Goal: Check status

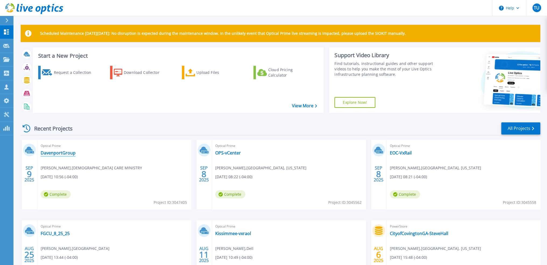
click at [67, 152] on link "DavenportGroup" at bounding box center [58, 152] width 35 height 5
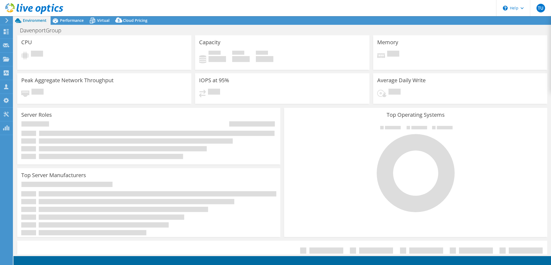
select select "USD"
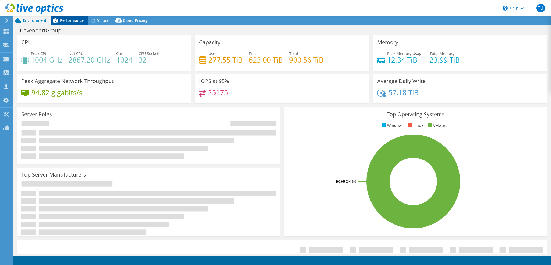
click at [71, 18] on span "Performance" at bounding box center [72, 20] width 24 height 5
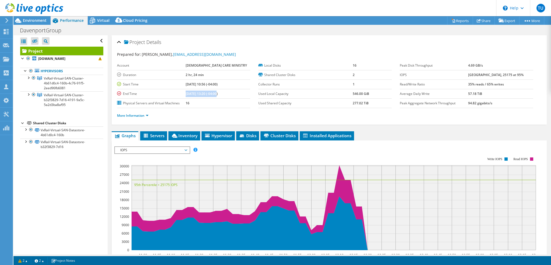
drag, startPoint x: 197, startPoint y: 93, endPoint x: 228, endPoint y: 92, distance: 31.0
click at [228, 92] on tr "End Time [DATE] 13:20 (-04:00)" at bounding box center [183, 93] width 133 height 9
click at [218, 92] on b "09/09/2025, 13:20 (-04:00)" at bounding box center [202, 93] width 32 height 5
click at [40, 21] on span "Environment" at bounding box center [35, 20] width 24 height 5
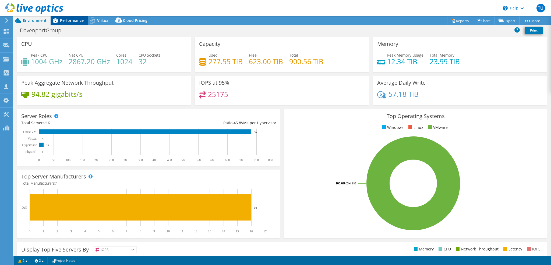
click at [66, 20] on span "Performance" at bounding box center [72, 20] width 24 height 5
